Goal: Information Seeking & Learning: Find specific fact

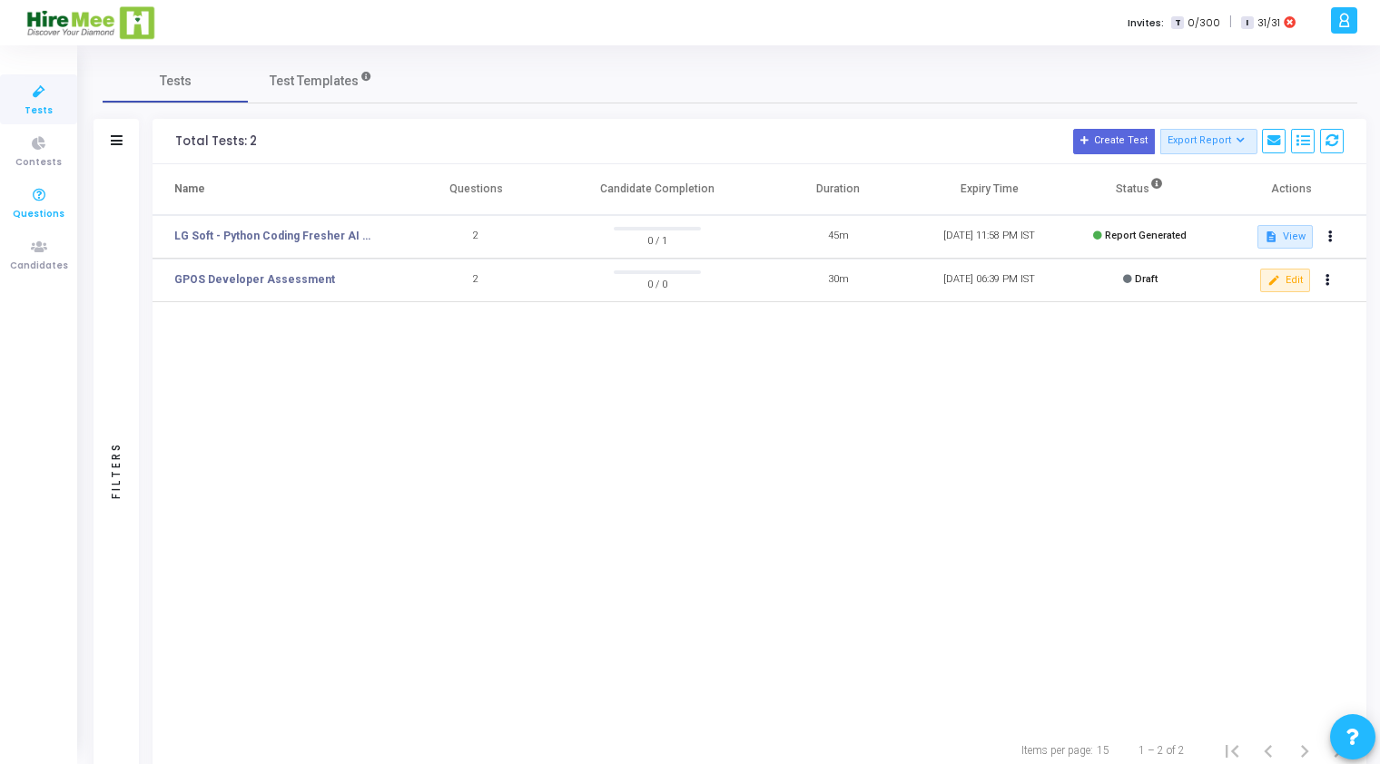
click at [42, 209] on span "Questions" at bounding box center [39, 214] width 52 height 15
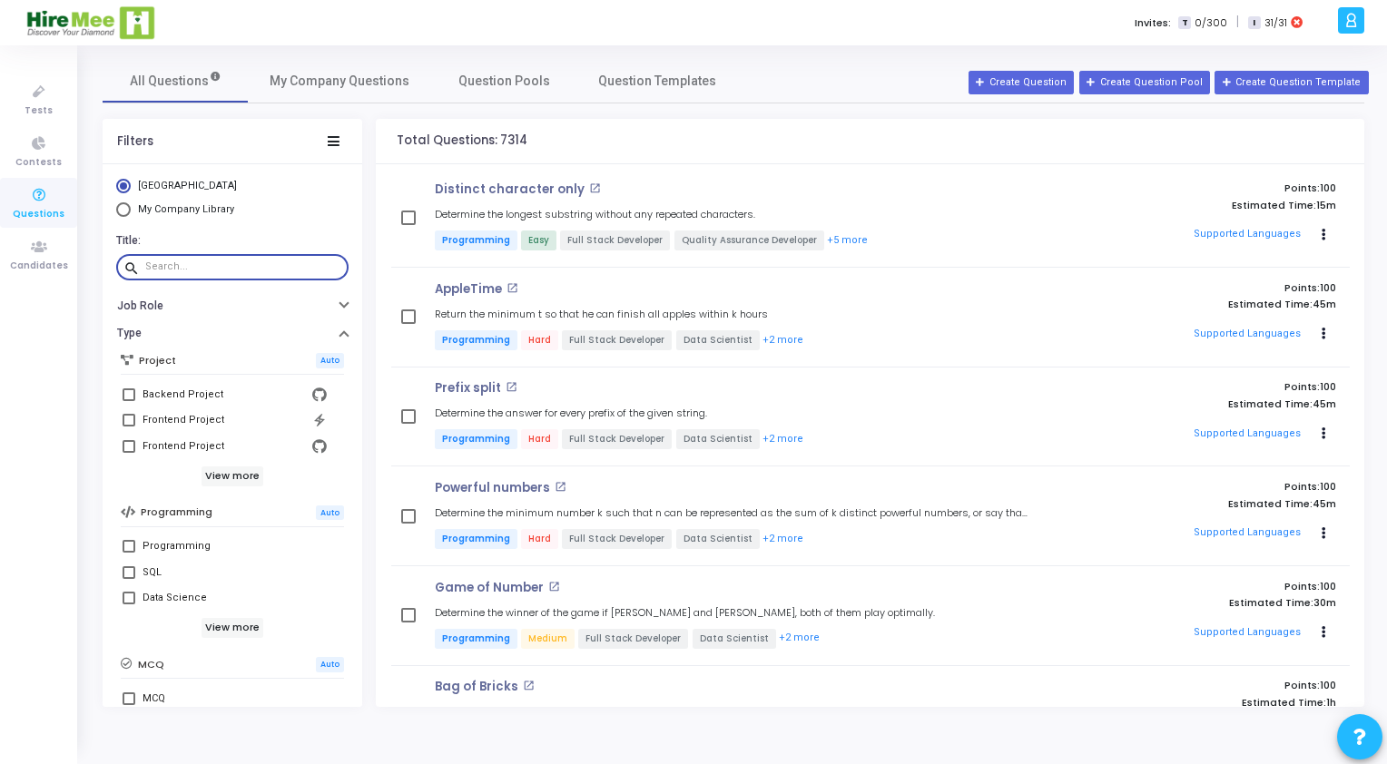
click at [193, 268] on input "text" at bounding box center [243, 266] width 196 height 11
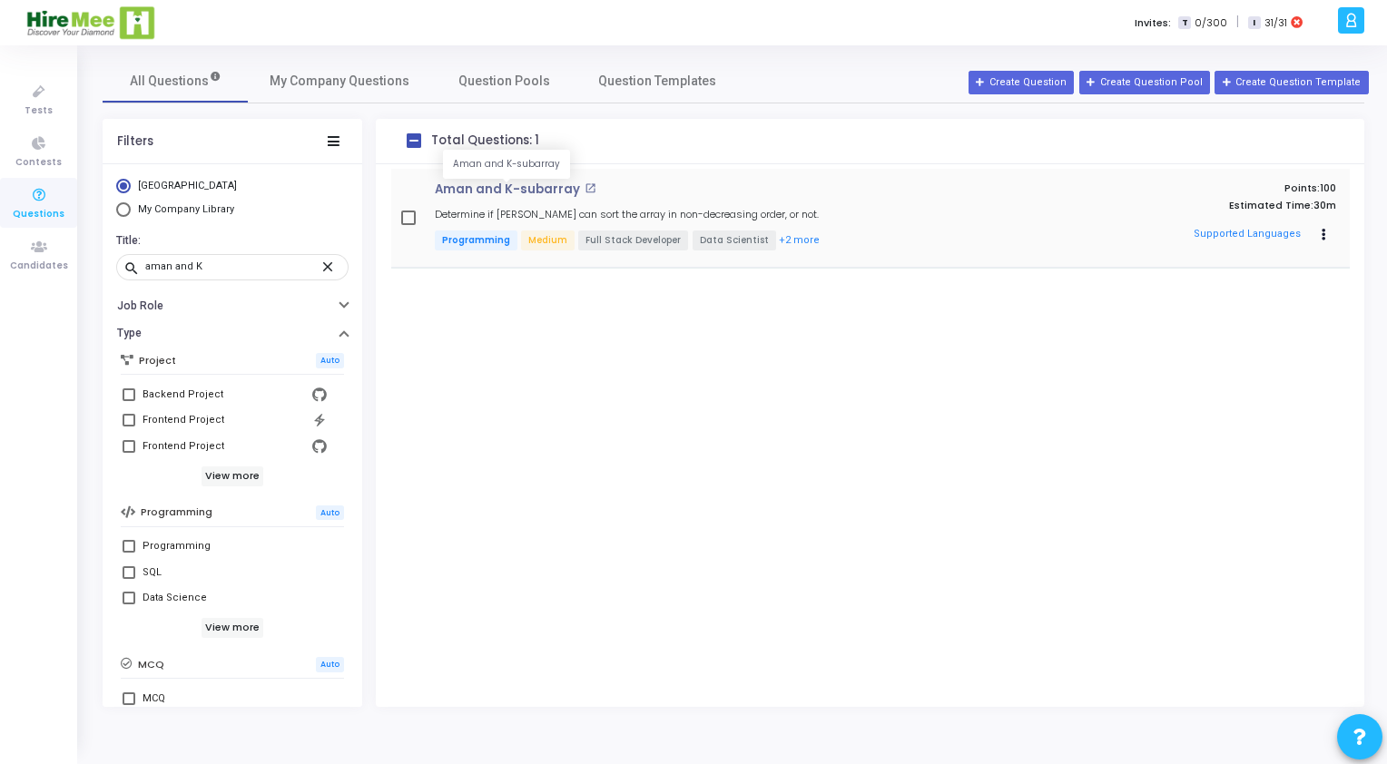
click at [488, 194] on p "Aman and K-subarray" at bounding box center [507, 189] width 145 height 15
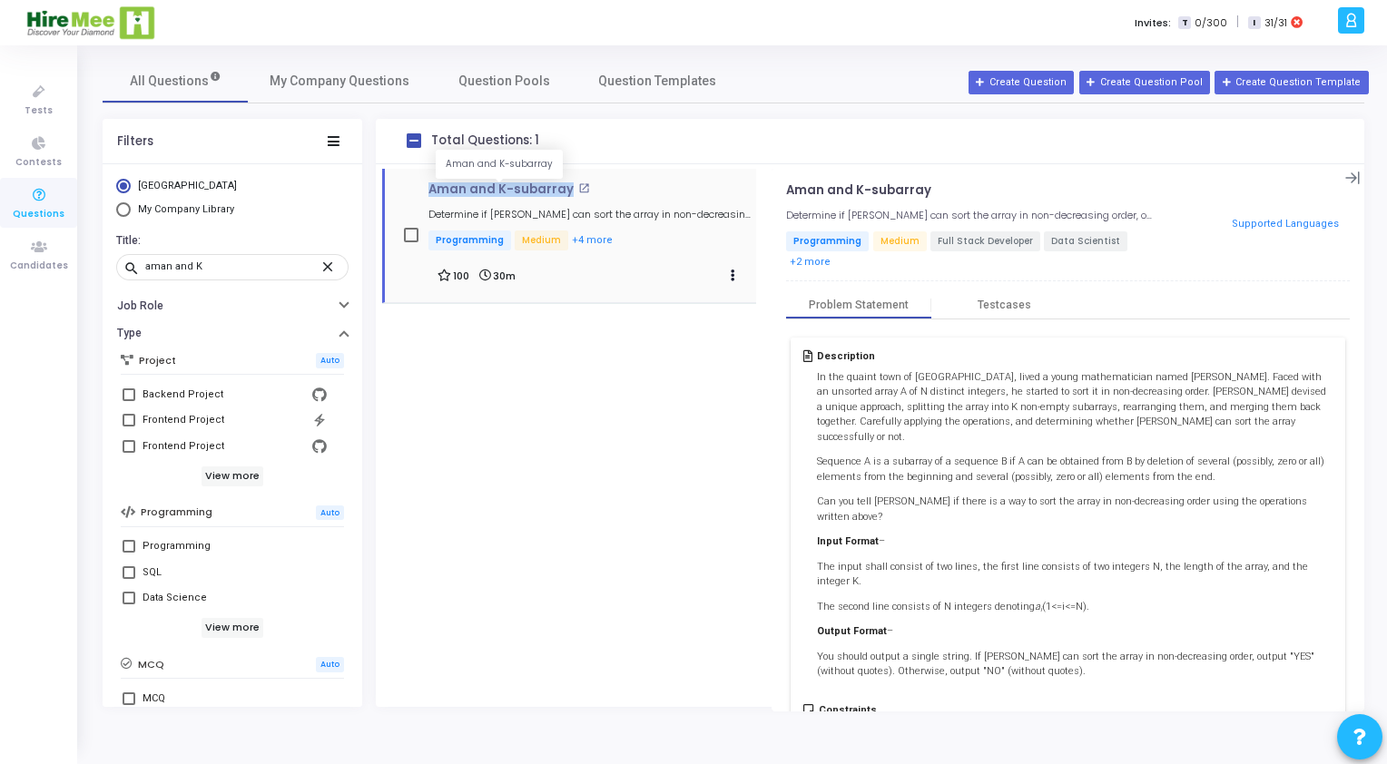
drag, startPoint x: 420, startPoint y: 192, endPoint x: 562, endPoint y: 194, distance: 141.7
click at [562, 194] on div "Aman and K-subarray open_in_new Determine if Aman can sort the array in non-dec…" at bounding box center [575, 234] width 363 height 105
copy p "Aman and K-subarray"
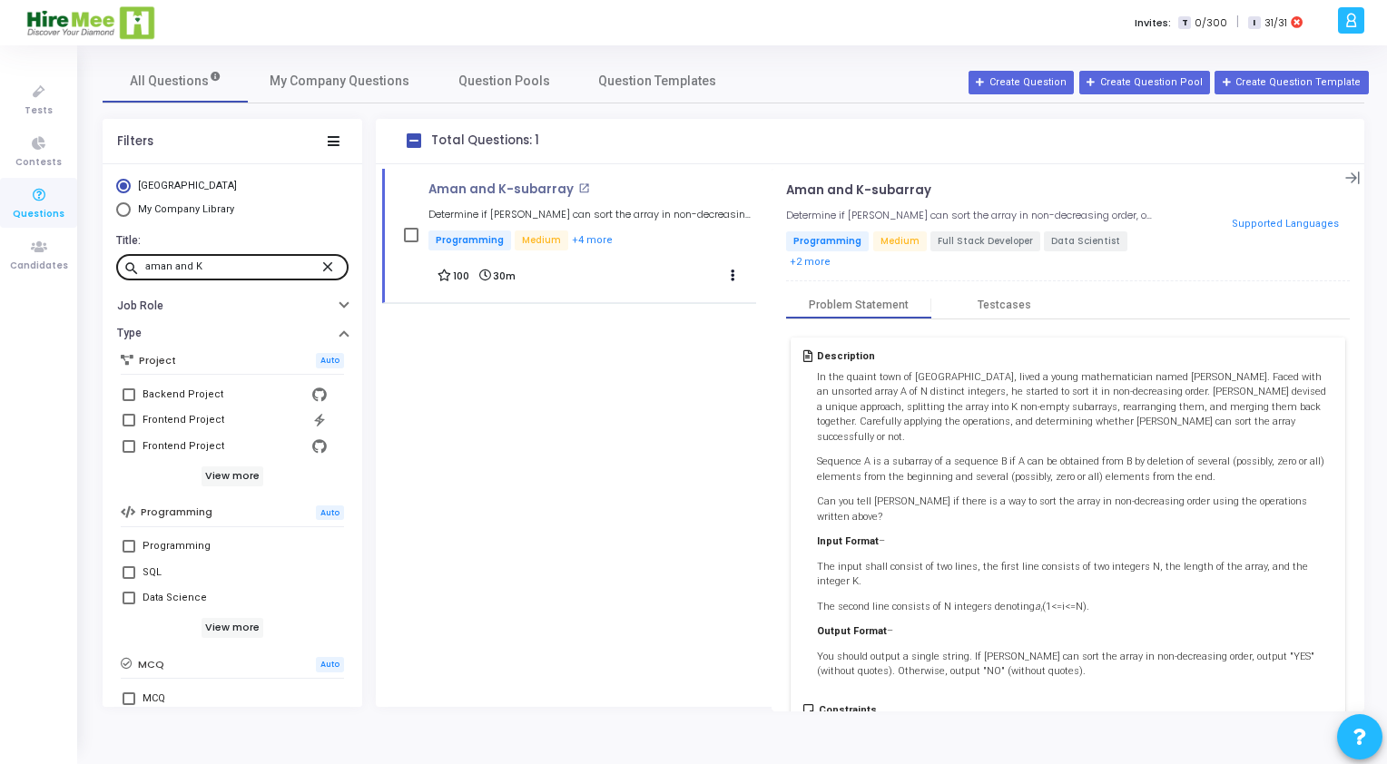
click at [224, 263] on input "aman and K" at bounding box center [232, 266] width 174 height 11
paste input "LetsEatBurgers"
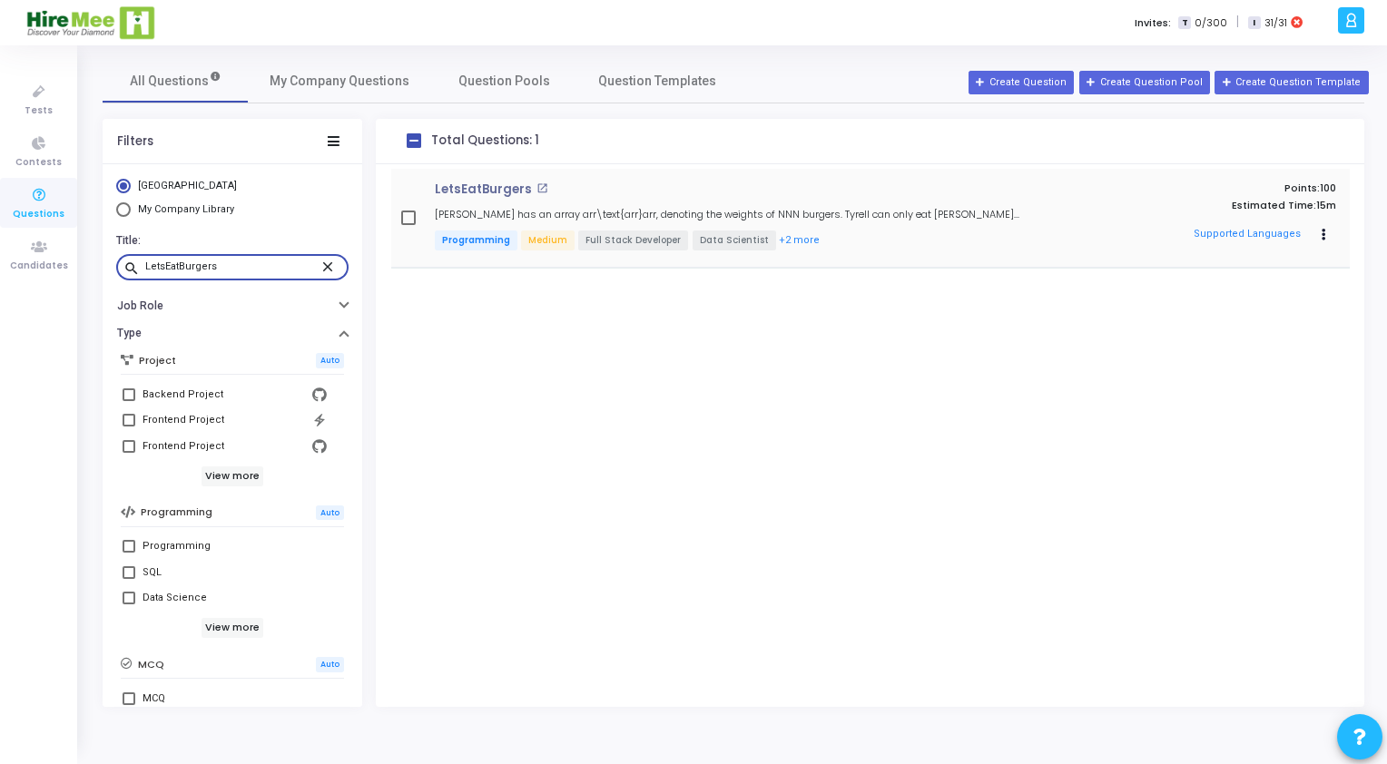
type input "LetsEatBurgers"
drag, startPoint x: 432, startPoint y: 194, endPoint x: 519, endPoint y: 194, distance: 87.2
click at [524, 194] on div "LetsEatBurgers open_in_new Tyrell has an array arr\text{arr}arr, denoting the w…" at bounding box center [733, 217] width 614 height 71
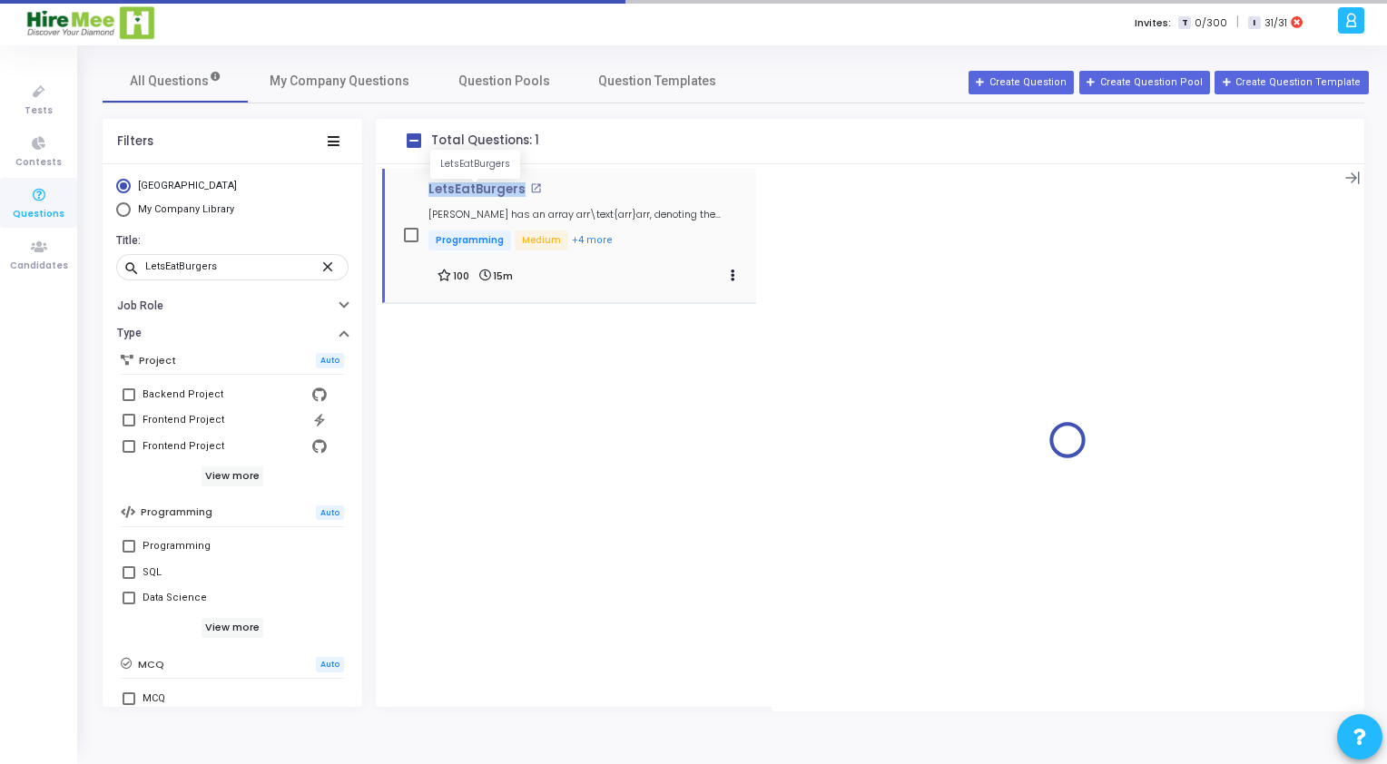
copy p "LetsEatBurgers"
